Goal: Browse casually: Explore the website without a specific task or goal

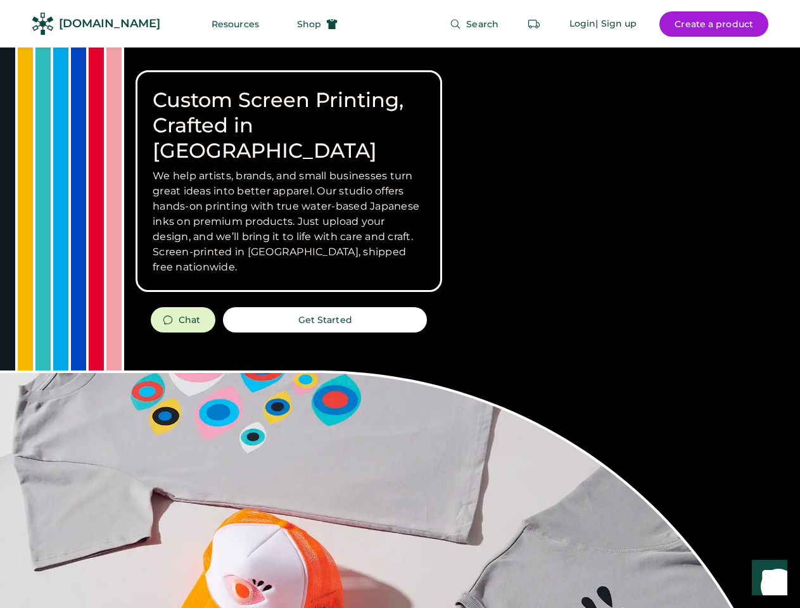
click at [399, 304] on div "Custom Screen Printing, Crafted in [GEOGRAPHIC_DATA] We help artists, brands, a…" at bounding box center [400, 449] width 800 height 804
click at [399, 327] on div "Custom Screen Printing, Crafted in [GEOGRAPHIC_DATA] We help artists, brands, a…" at bounding box center [400, 449] width 800 height 804
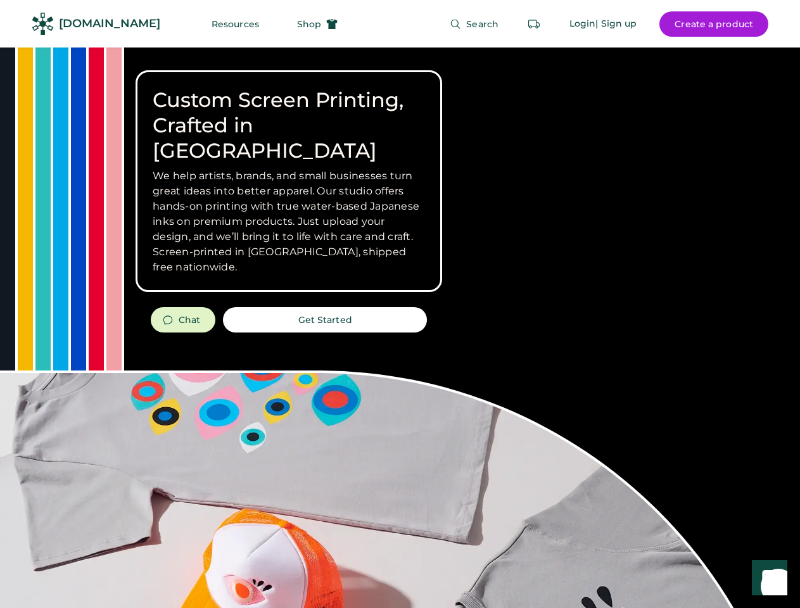
click at [399, 327] on div "Custom Screen Printing, Crafted in [GEOGRAPHIC_DATA] We help artists, brands, a…" at bounding box center [400, 449] width 800 height 804
click at [289, 181] on h3 "We help artists, brands, and small businesses turn great ideas into better appa…" at bounding box center [289, 221] width 272 height 106
click at [289, 168] on h3 "We help artists, brands, and small businesses turn great ideas into better appa…" at bounding box center [289, 221] width 272 height 106
click at [289, 113] on h1 "Custom Screen Printing, Crafted in [GEOGRAPHIC_DATA]" at bounding box center [289, 125] width 272 height 76
